Goal: Transaction & Acquisition: Purchase product/service

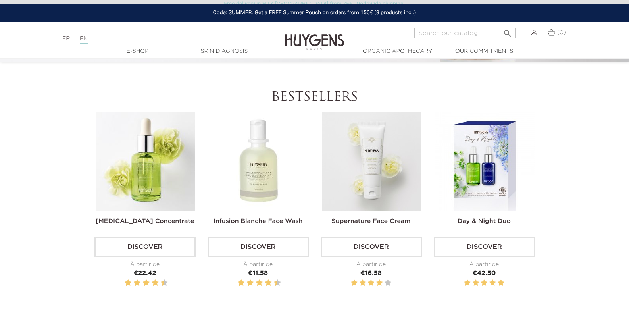
scroll to position [214, 0]
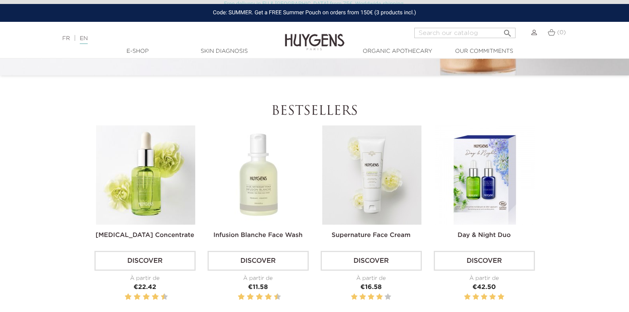
click at [266, 180] on img at bounding box center [258, 174] width 99 height 99
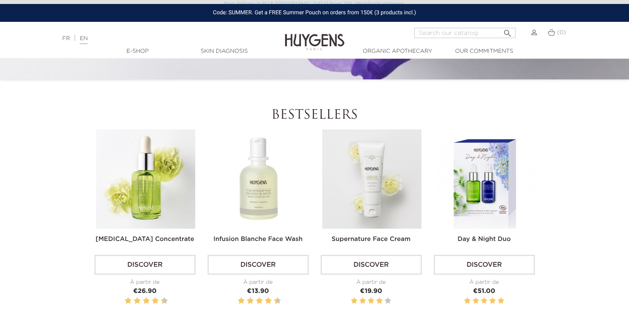
scroll to position [107, 0]
